Goal: Task Accomplishment & Management: Use online tool/utility

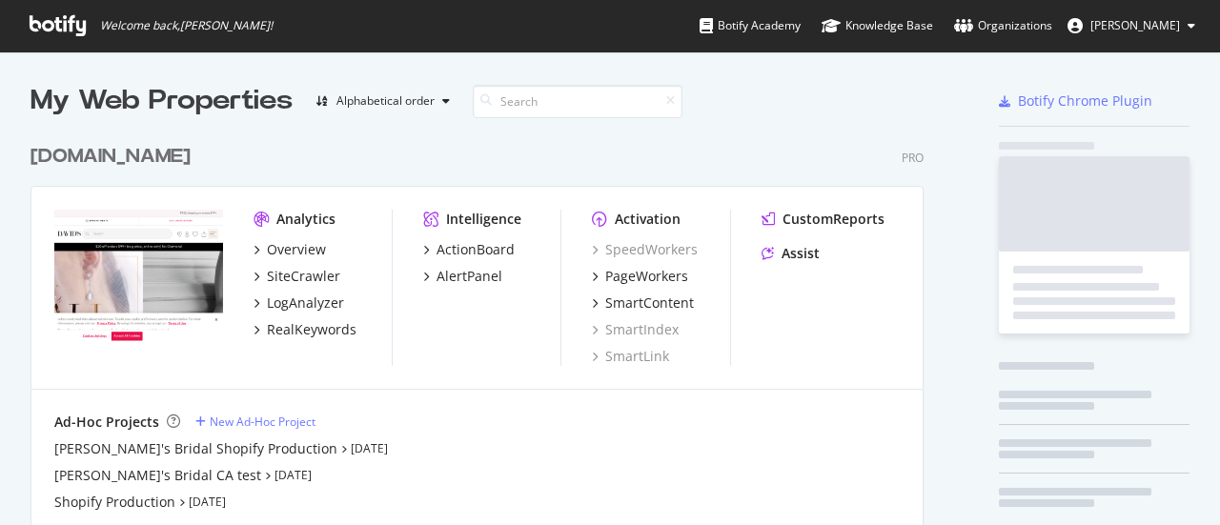
scroll to position [511, 1190]
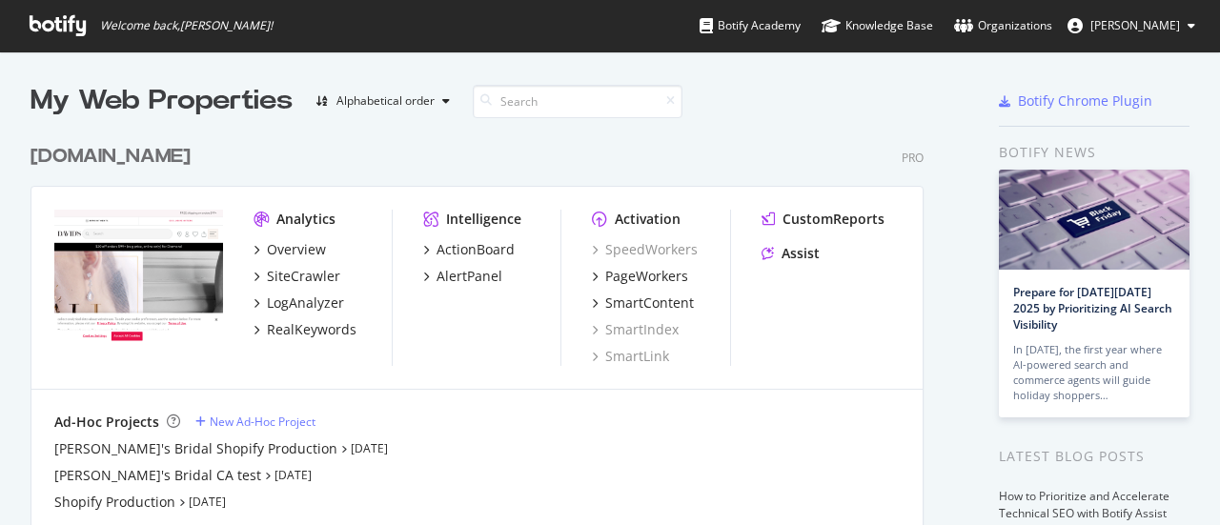
click at [139, 154] on div "[DOMAIN_NAME]" at bounding box center [110, 157] width 160 height 28
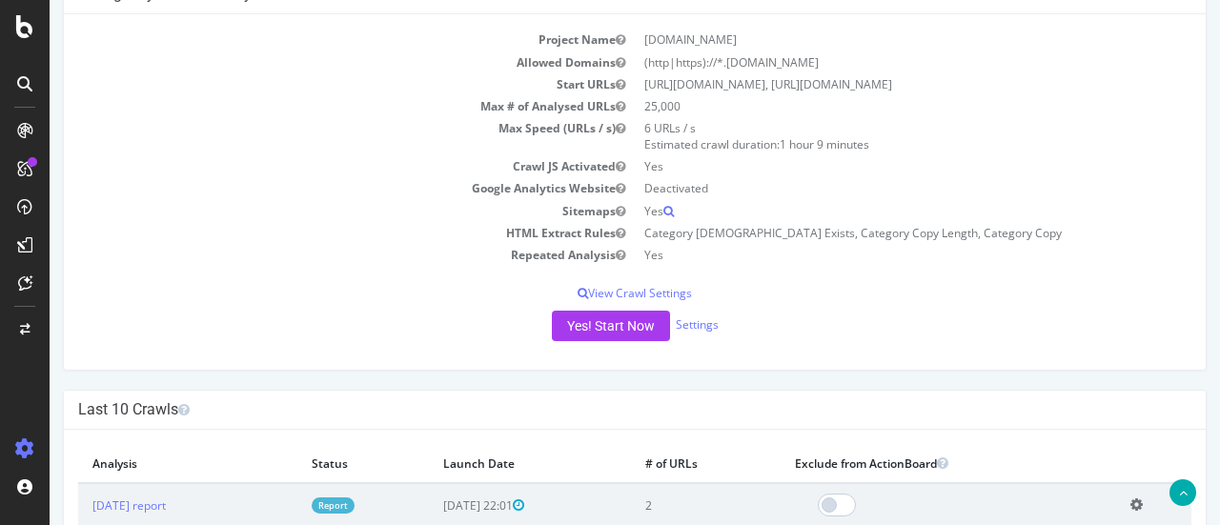
scroll to position [191, 0]
click at [611, 319] on button "Yes! Start Now" at bounding box center [611, 324] width 118 height 30
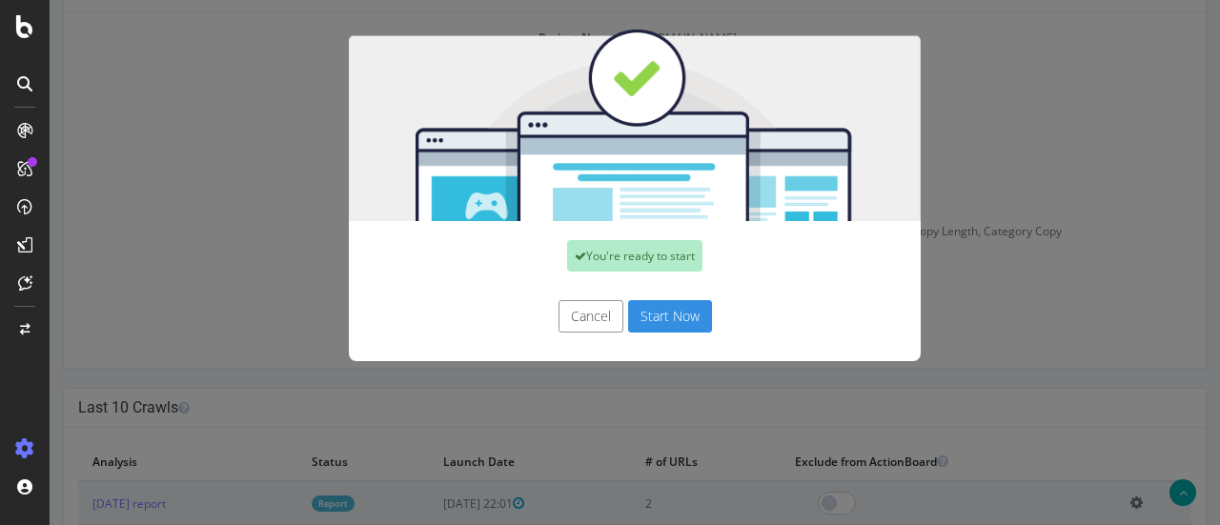
click at [653, 312] on button "Start Now" at bounding box center [670, 316] width 84 height 32
